Goal: Download file/media

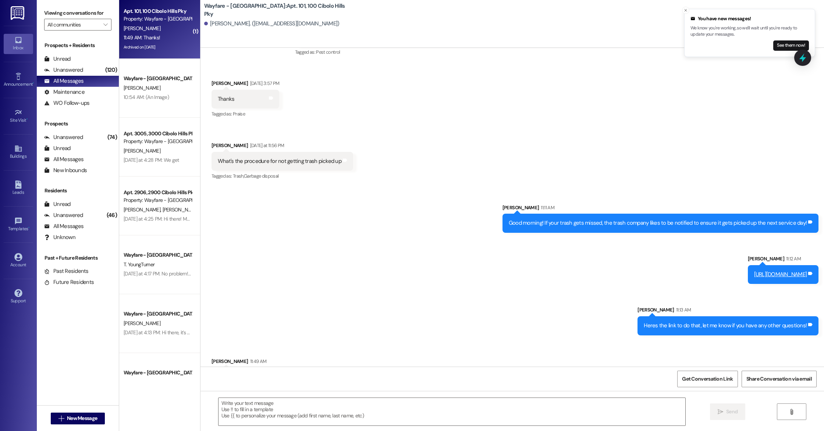
scroll to position [32992, 0]
click at [53, 431] on div " New Message" at bounding box center [78, 419] width 82 height 26
click at [59, 425] on div " New Message" at bounding box center [78, 419] width 54 height 18
click at [73, 414] on button " New Message" at bounding box center [78, 419] width 54 height 12
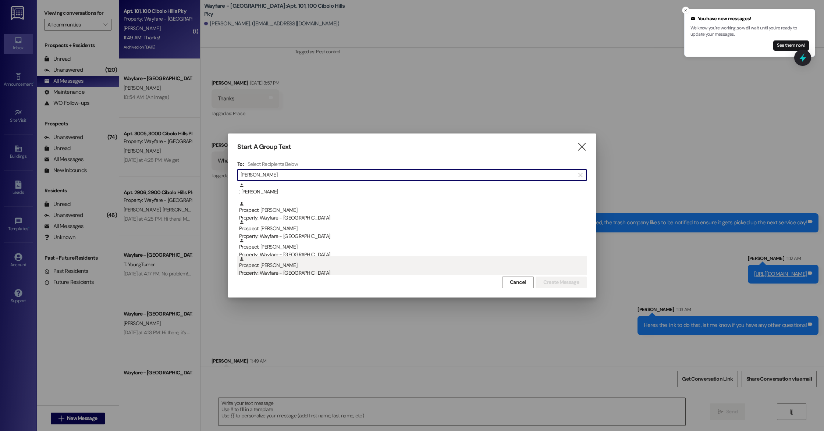
type input "[PERSON_NAME]"
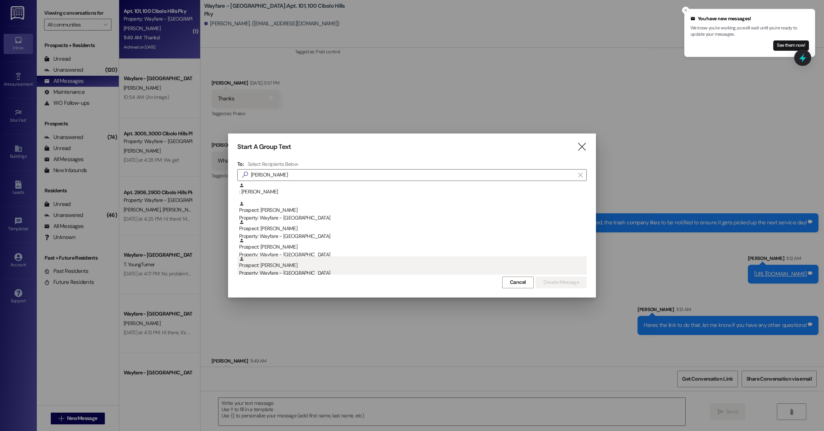
click at [282, 266] on div "Prospect: [PERSON_NAME] Property: Wayfare - [GEOGRAPHIC_DATA]" at bounding box center [413, 266] width 348 height 21
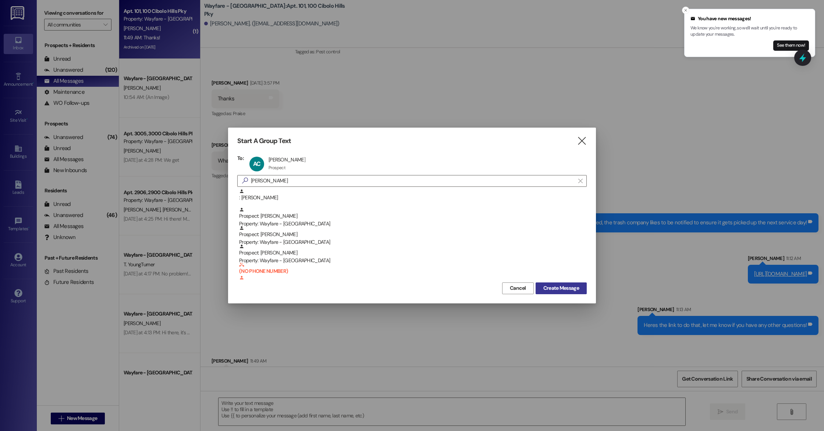
click at [576, 286] on span "Create Message" at bounding box center [562, 288] width 36 height 8
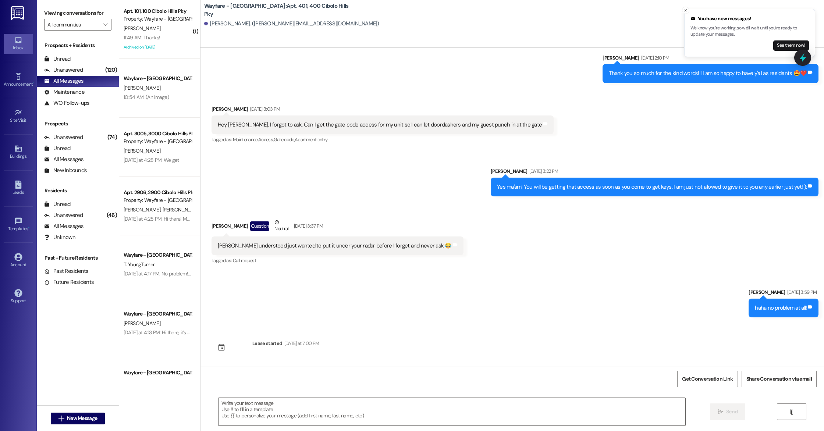
scroll to position [1748, 0]
click at [687, 11] on icon "Close toast" at bounding box center [686, 10] width 4 height 4
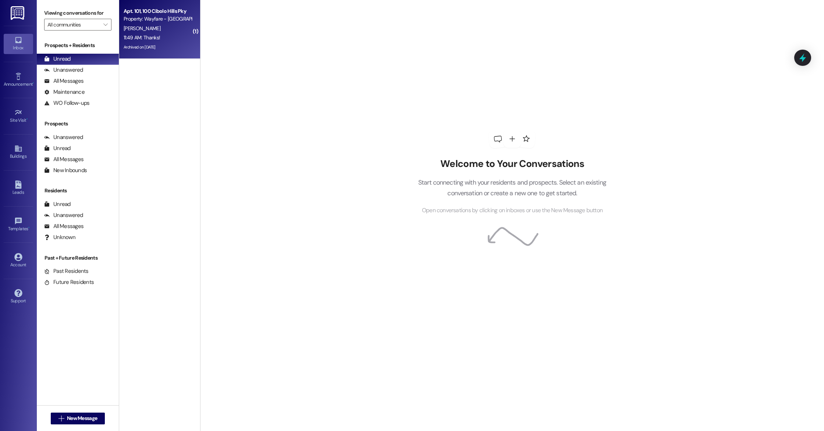
click at [174, 36] on div "11:49 AM: Thanks! 11:49 AM: Thanks!" at bounding box center [158, 37] width 70 height 9
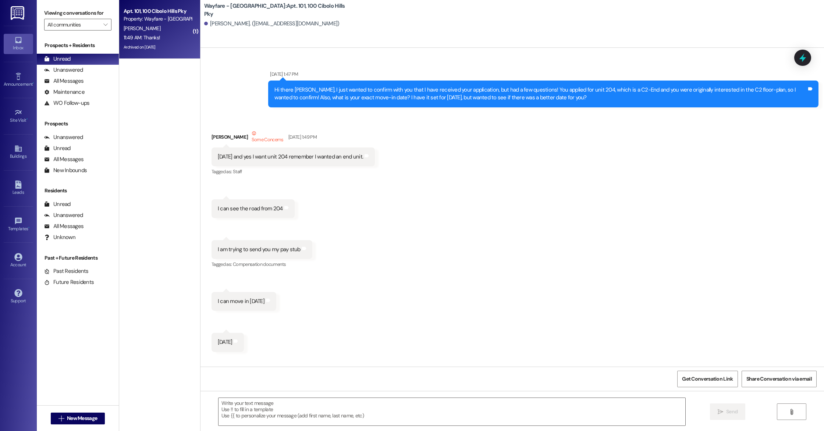
scroll to position [32994, 0]
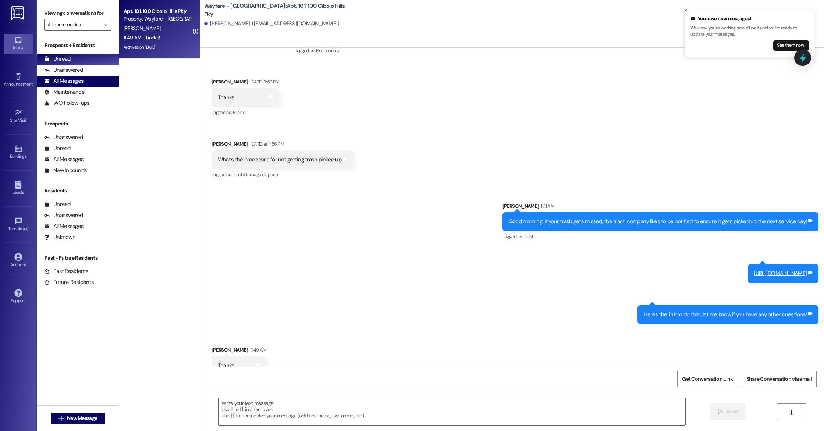
click at [82, 81] on div "All Messages" at bounding box center [63, 81] width 39 height 8
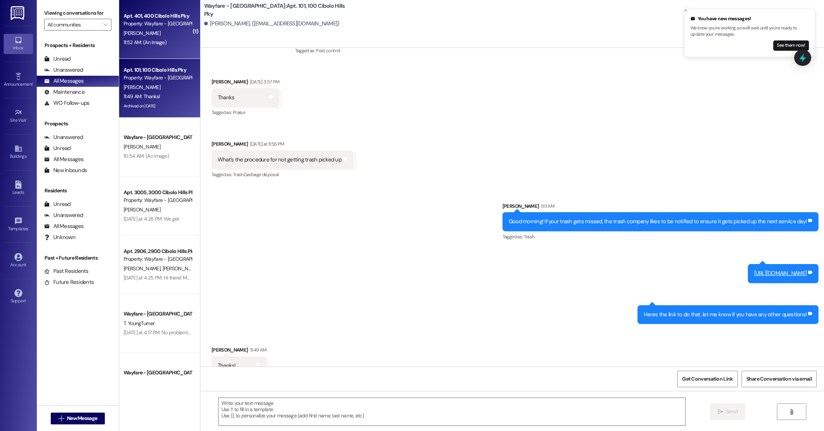
click at [136, 42] on div "11:52 AM: (An Image) 11:52 AM: (An Image)" at bounding box center [145, 42] width 43 height 7
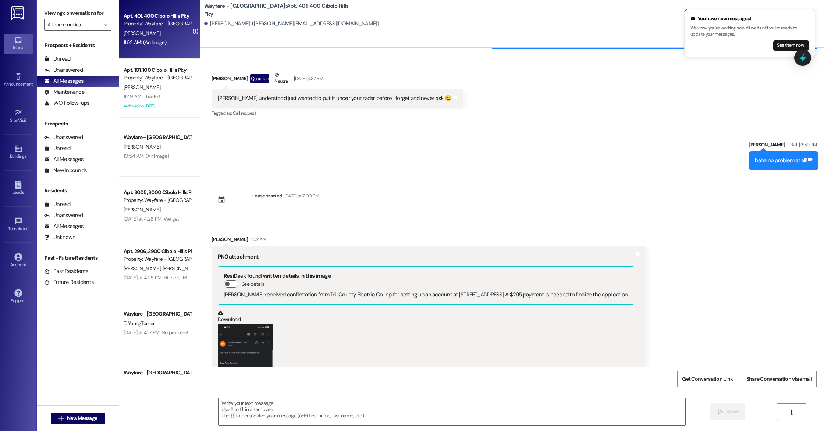
scroll to position [1993, 0]
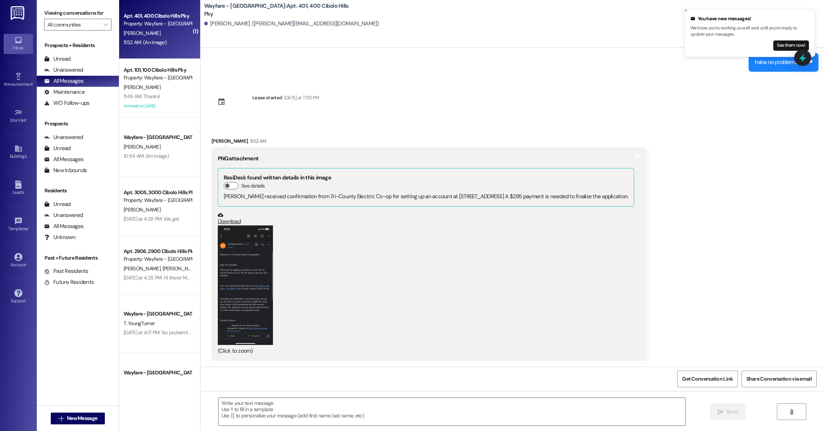
click at [230, 256] on button "Zoom image" at bounding box center [245, 286] width 55 height 120
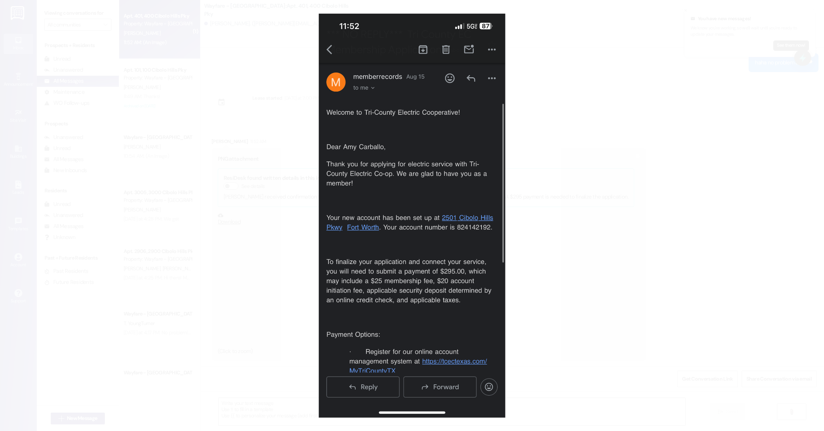
click at [577, 195] on button "Unzoom image" at bounding box center [412, 215] width 824 height 431
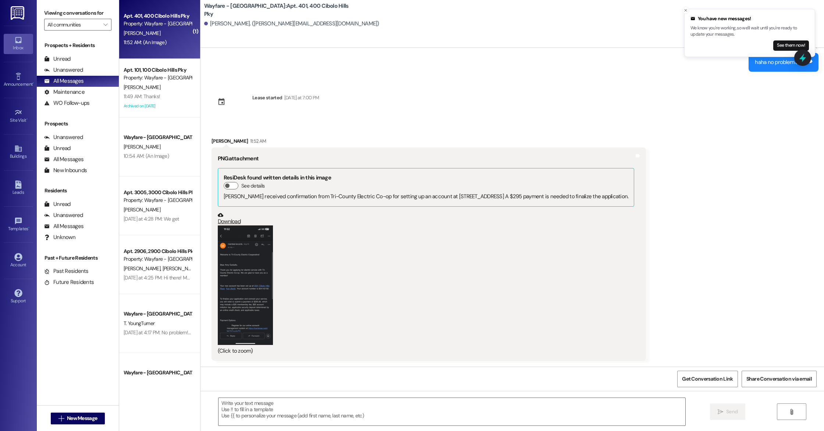
click at [227, 223] on link "Download" at bounding box center [426, 218] width 417 height 13
